Goal: Task Accomplishment & Management: Complete application form

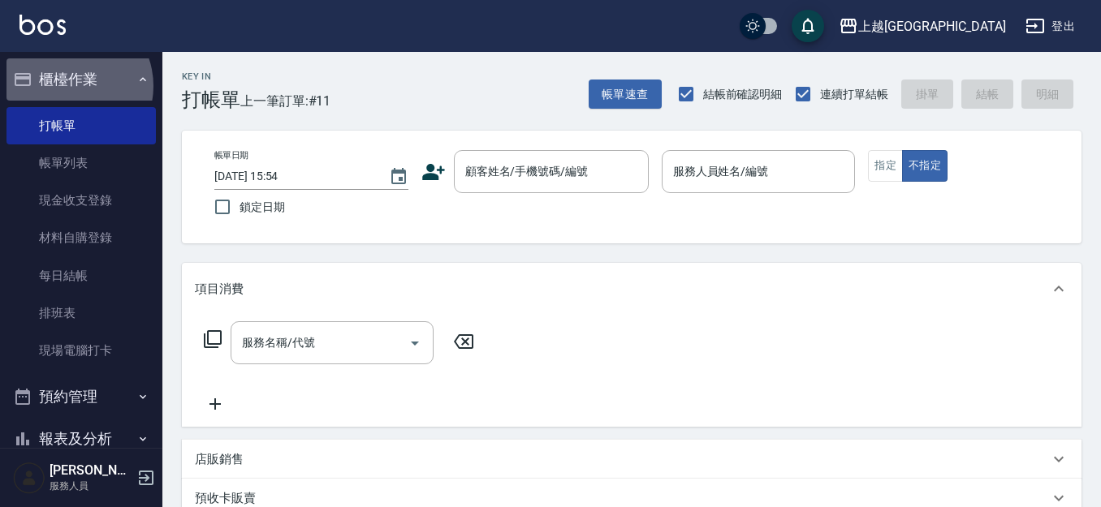
click at [67, 85] on button "櫃檯作業" at bounding box center [80, 79] width 149 height 42
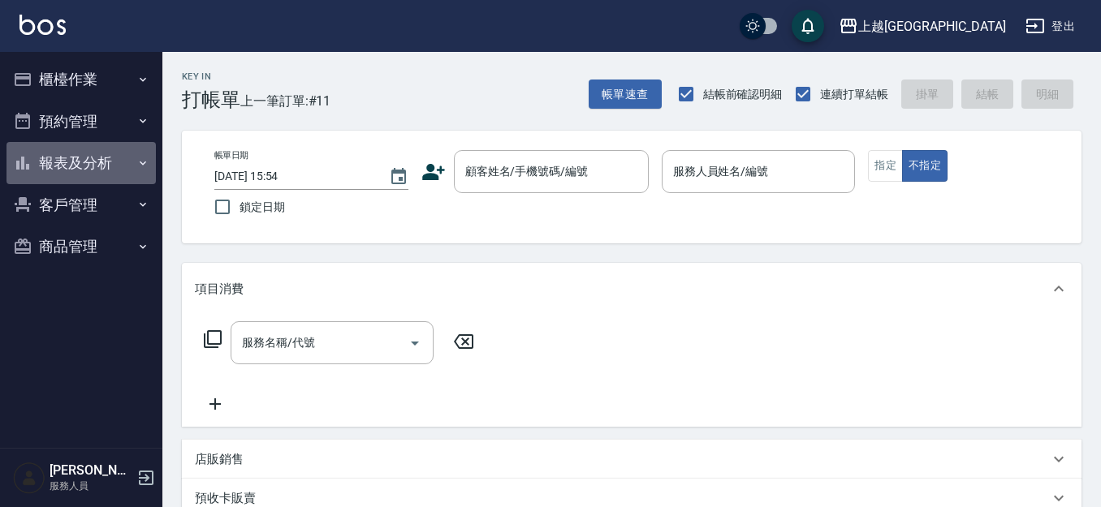
click at [76, 166] on button "報表及分析" at bounding box center [80, 163] width 149 height 42
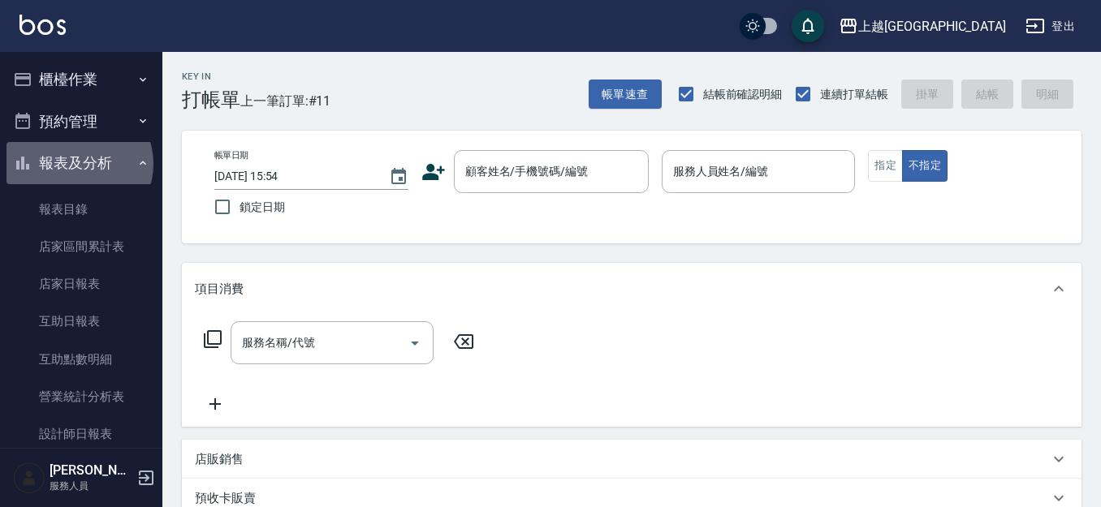
click at [79, 164] on button "報表及分析" at bounding box center [80, 163] width 149 height 42
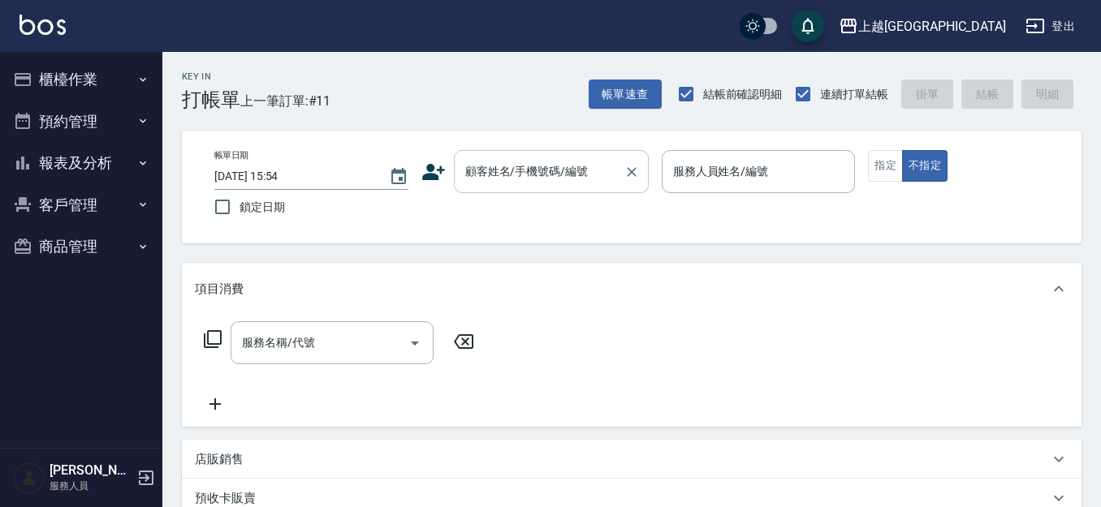
click at [523, 184] on input "顧客姓名/手機號碼/編號" at bounding box center [539, 172] width 156 height 28
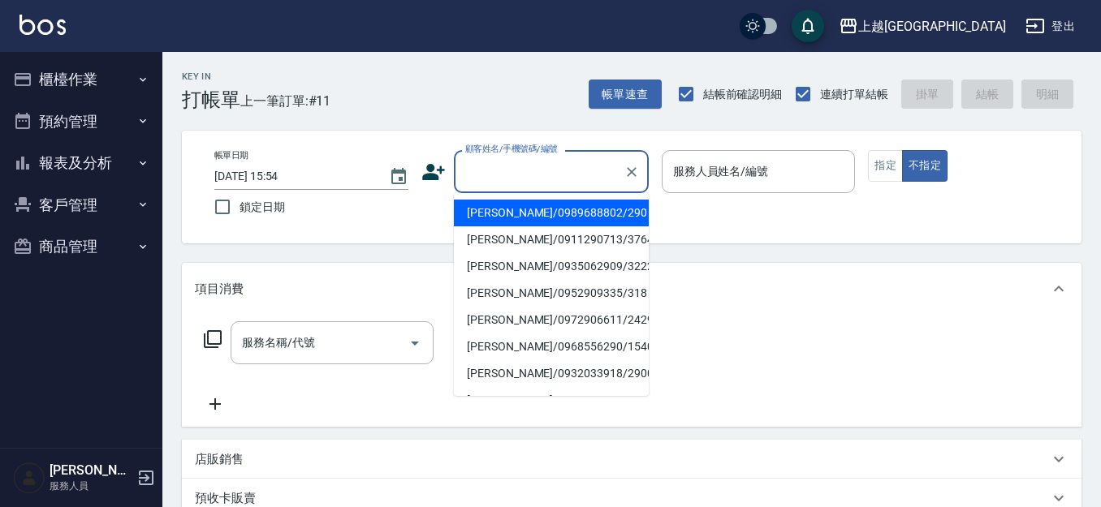
click at [543, 175] on input "顧客姓名/手機號碼/編號" at bounding box center [539, 172] width 156 height 28
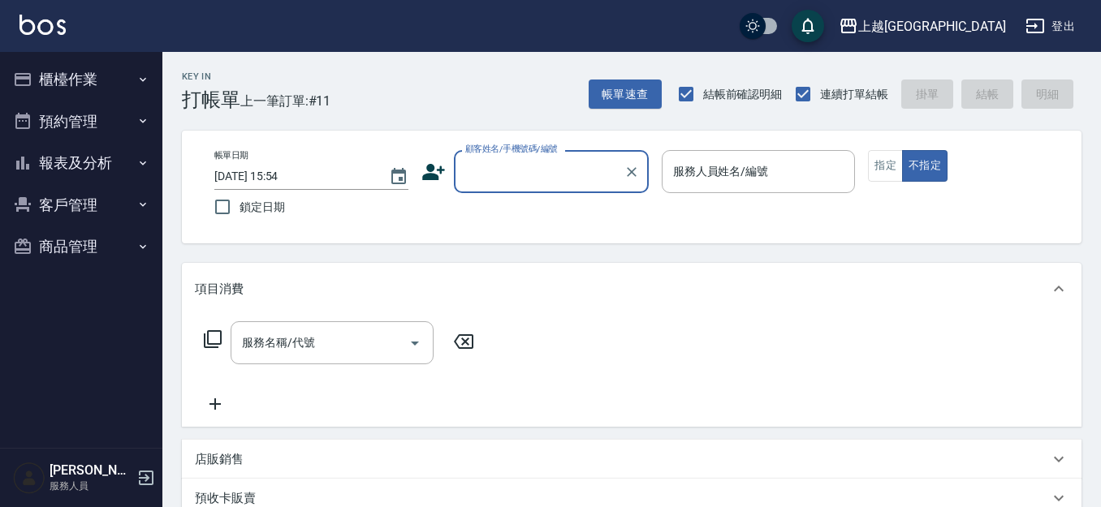
click at [498, 174] on input "顧客姓名/手機號碼/編號" at bounding box center [539, 172] width 156 height 28
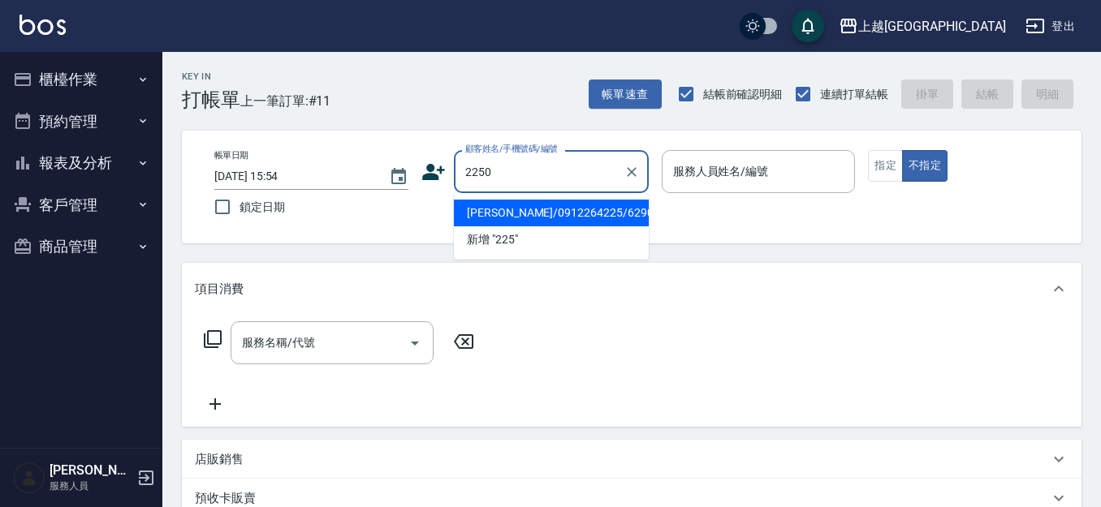
type input "2250"
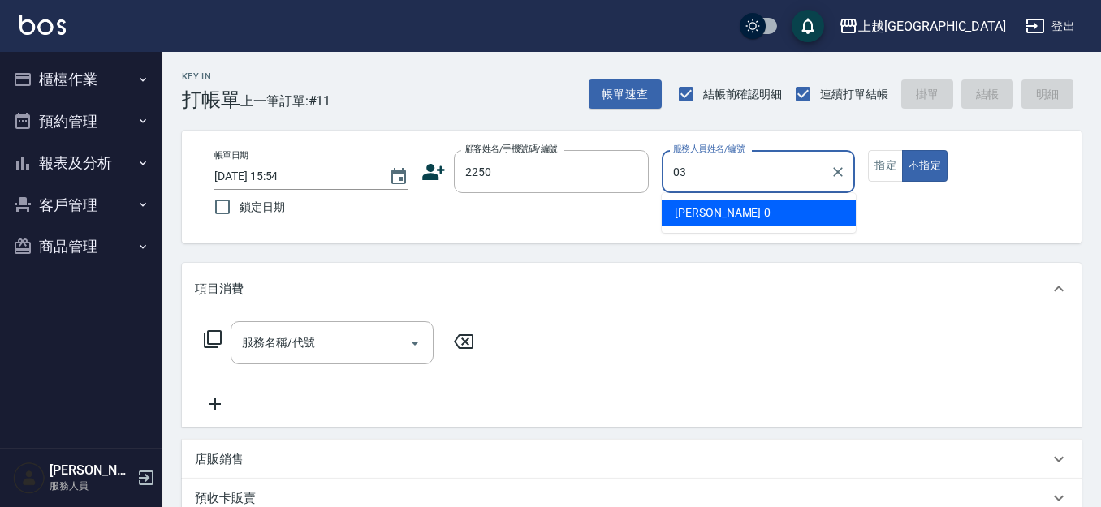
type input "[PERSON_NAME]媗-03"
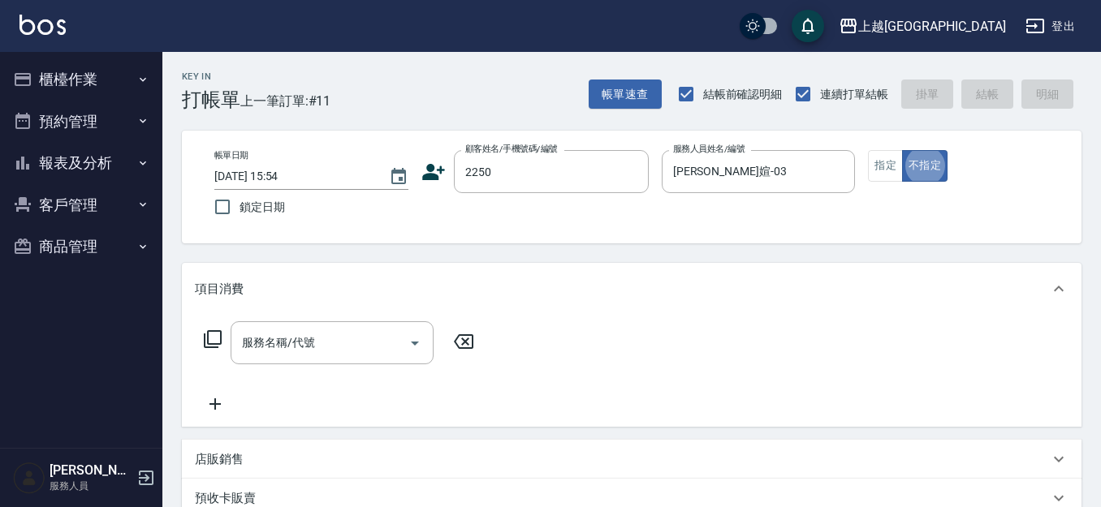
type button "false"
type input "20"
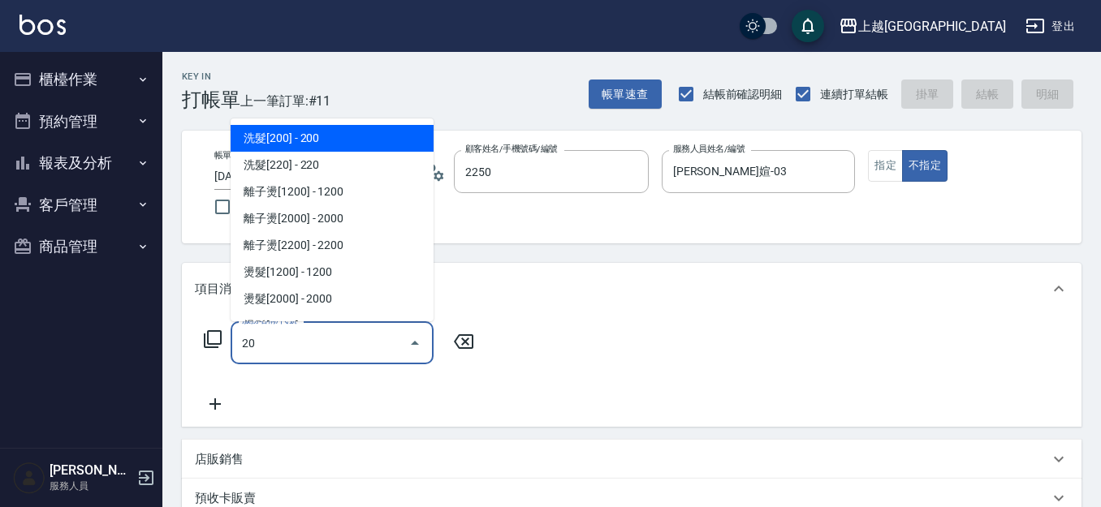
type input "[PERSON_NAME]媗/0911843052/2250"
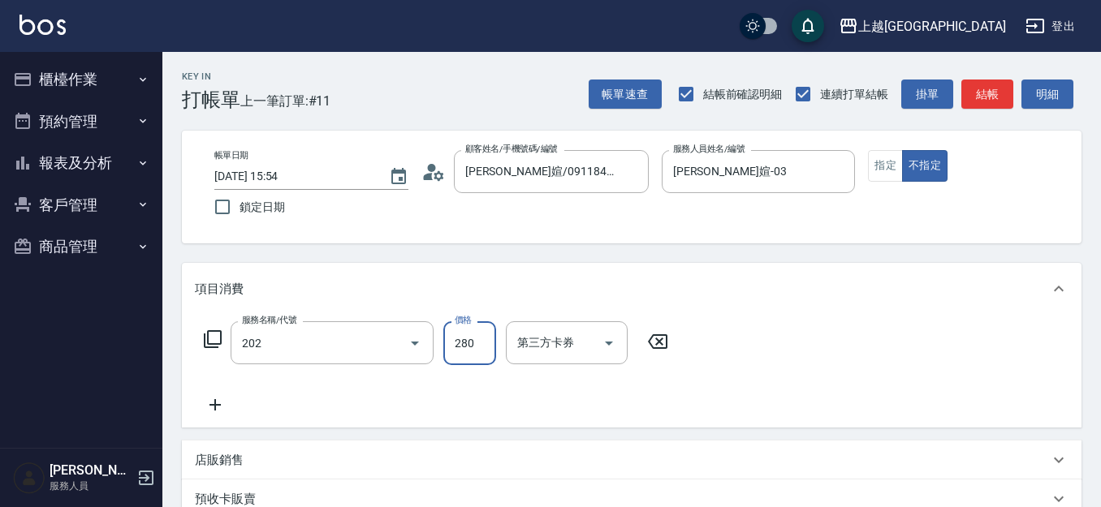
type input "洗髮[280](202)"
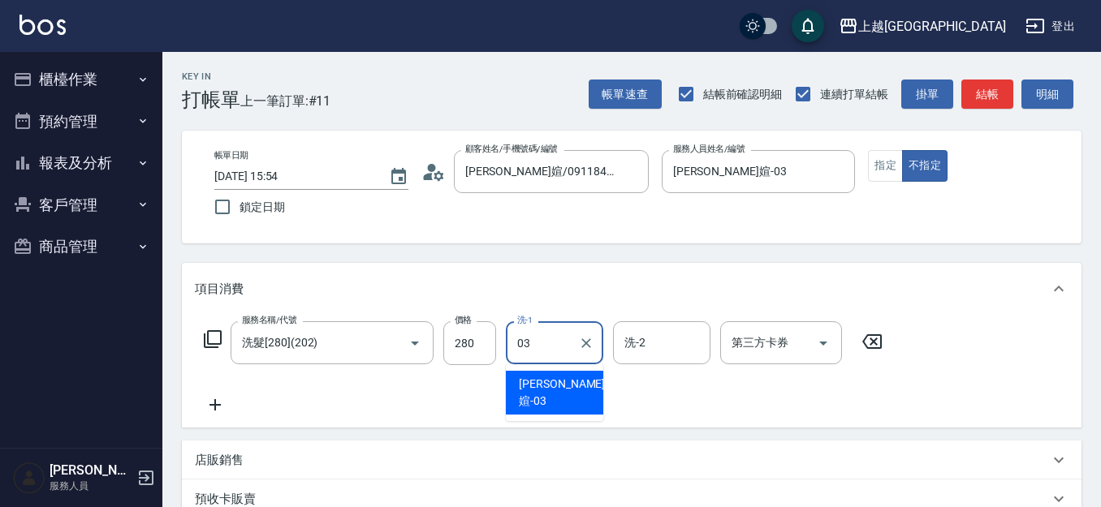
type input "[PERSON_NAME]媗-03"
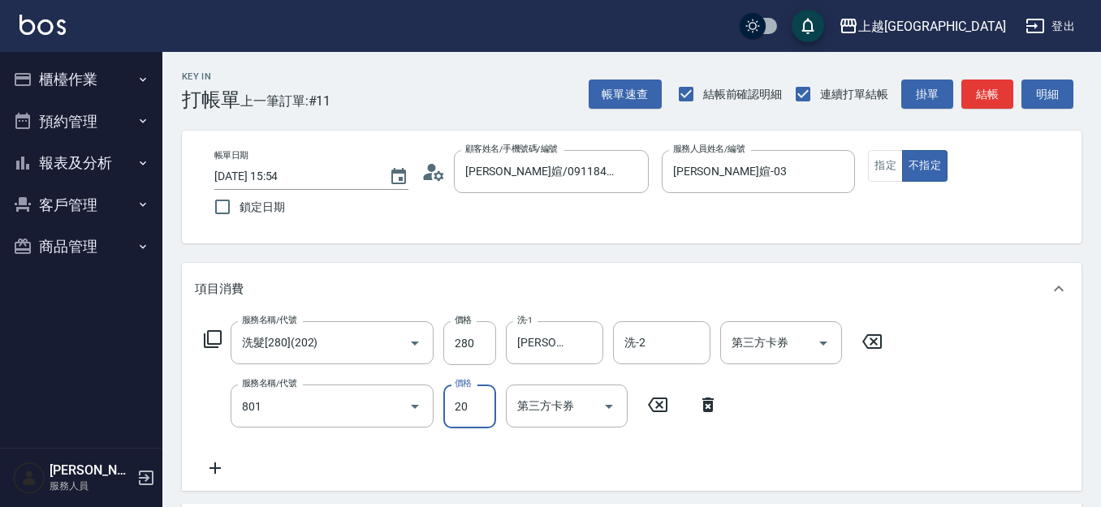
type input "潤絲(801)"
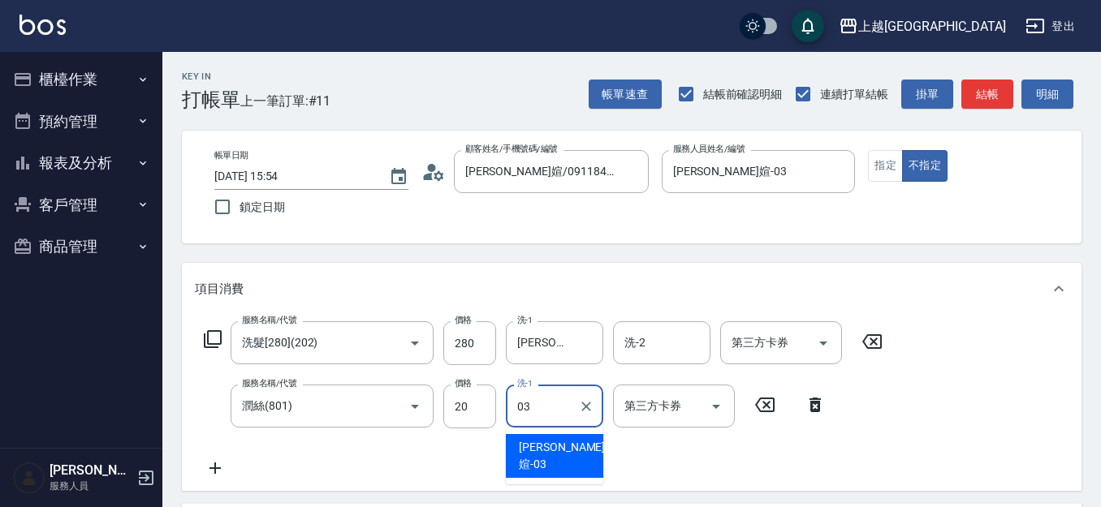
type input "[PERSON_NAME]媗-03"
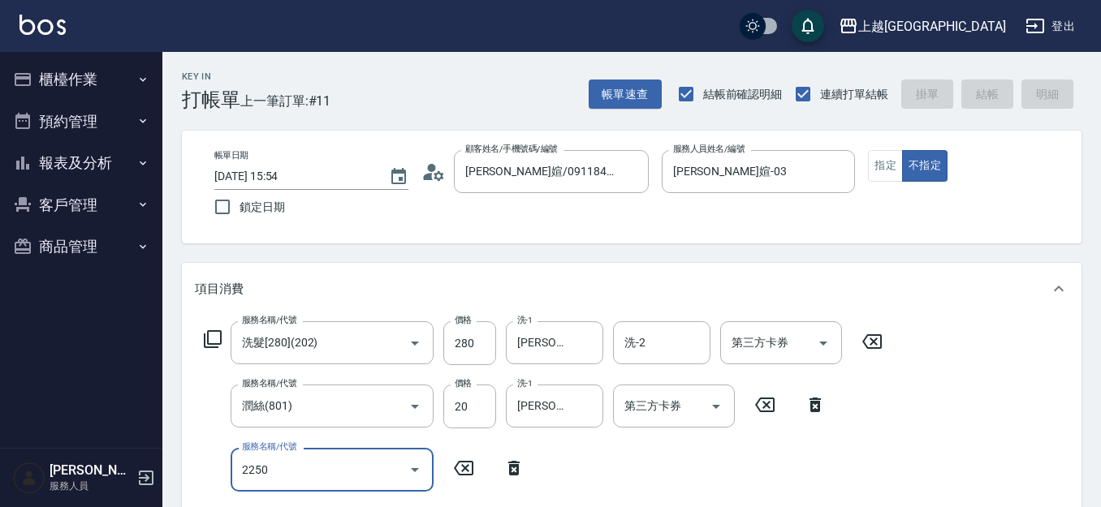
type input "2250"
type input "[DATE] 16:49"
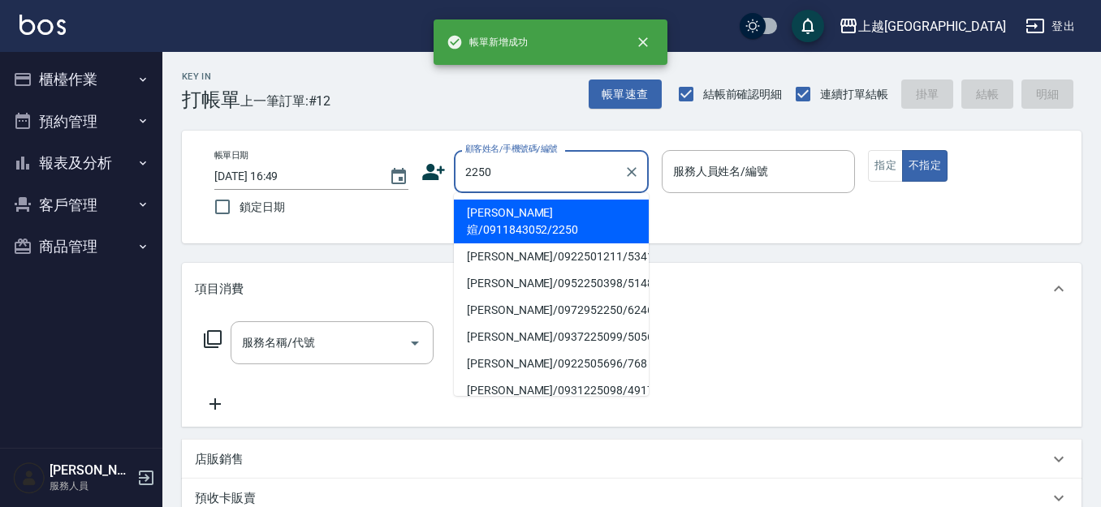
type input "2250"
type input "03"
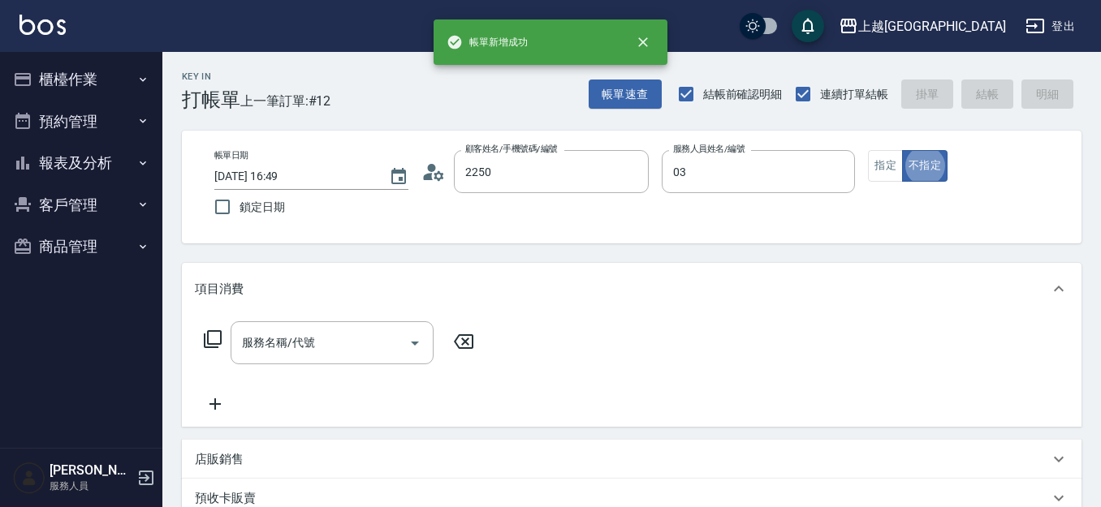
type input "[PERSON_NAME]媗/0911843052/2250"
type input "[PERSON_NAME]媗-03"
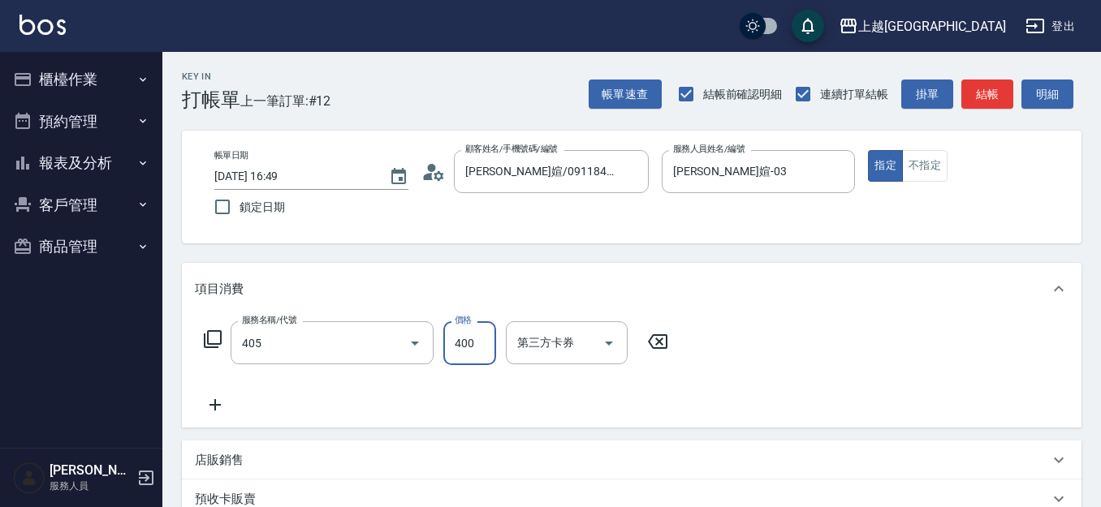
type input "剪髮(400)(405)"
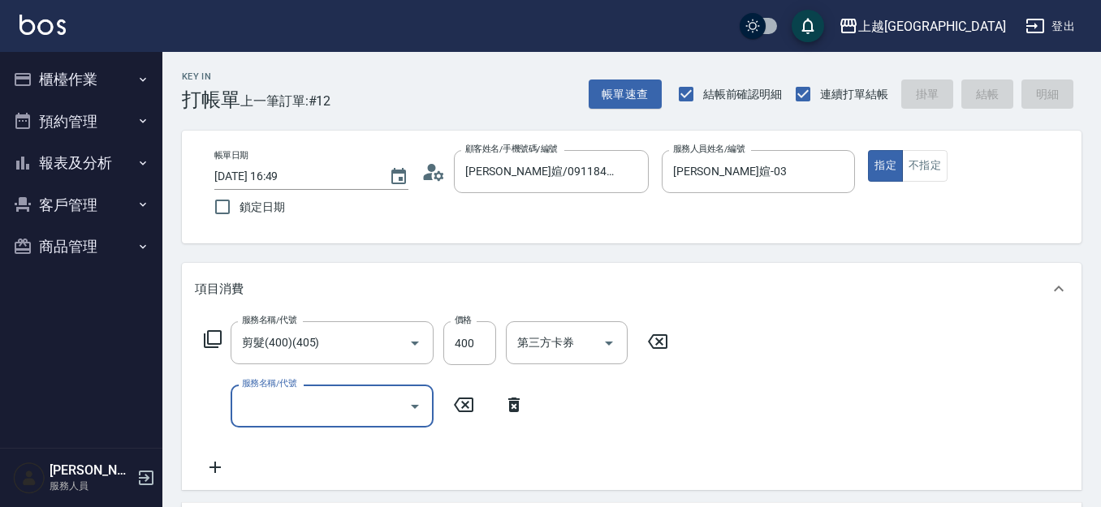
type input "[DATE] 16:50"
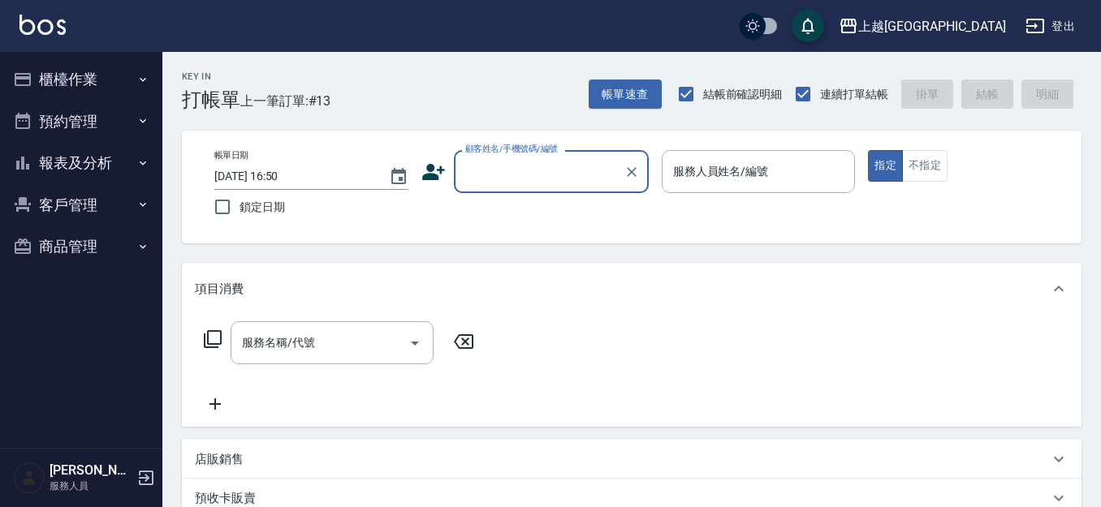
click at [60, 79] on button "櫃檯作業" at bounding box center [80, 79] width 149 height 42
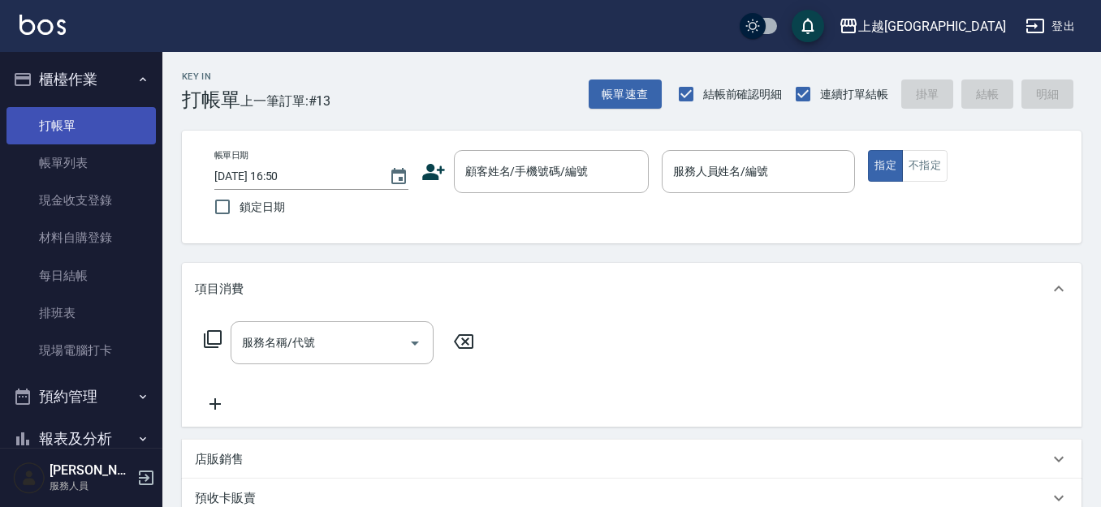
click at [78, 130] on link "打帳單" at bounding box center [80, 125] width 149 height 37
